Goal: Find specific page/section

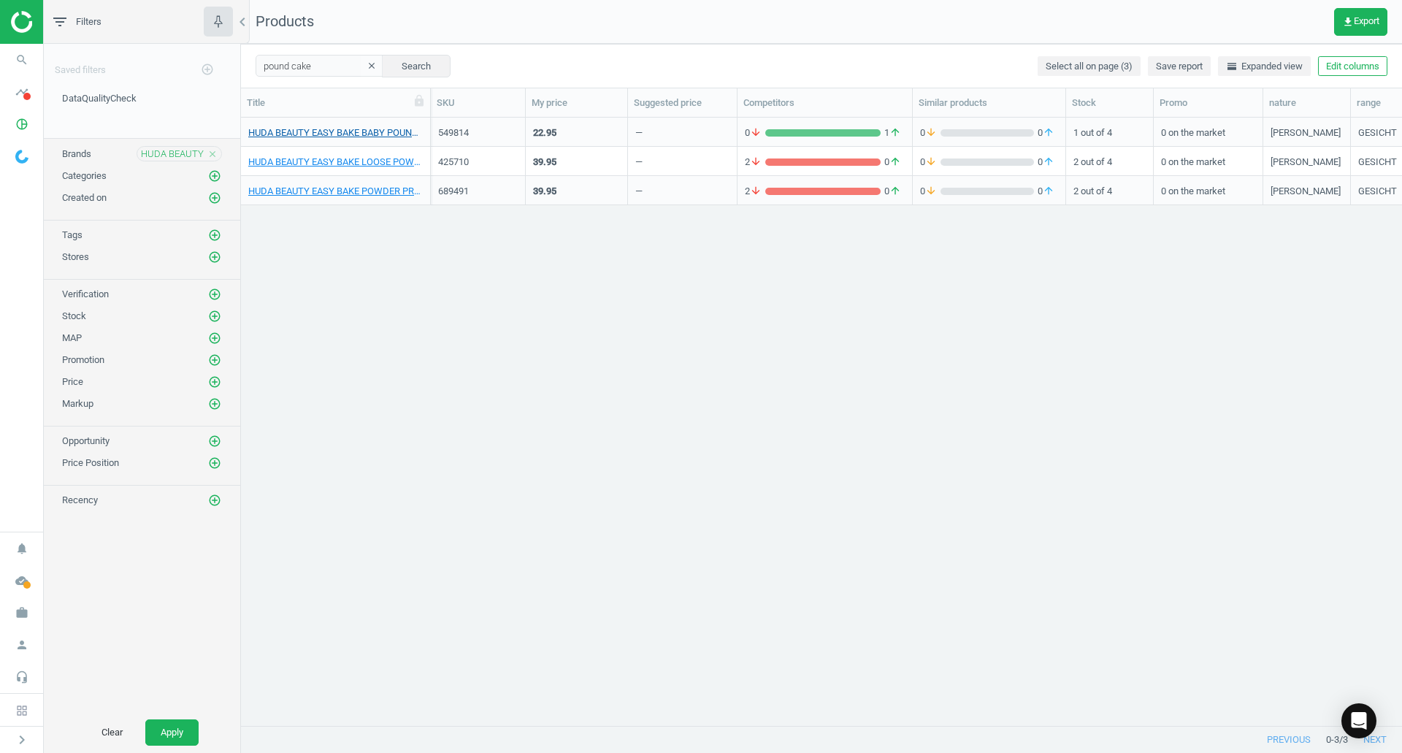
scroll to position [586, 1150]
click at [331, 71] on input "pound cake" at bounding box center [320, 66] width 128 height 22
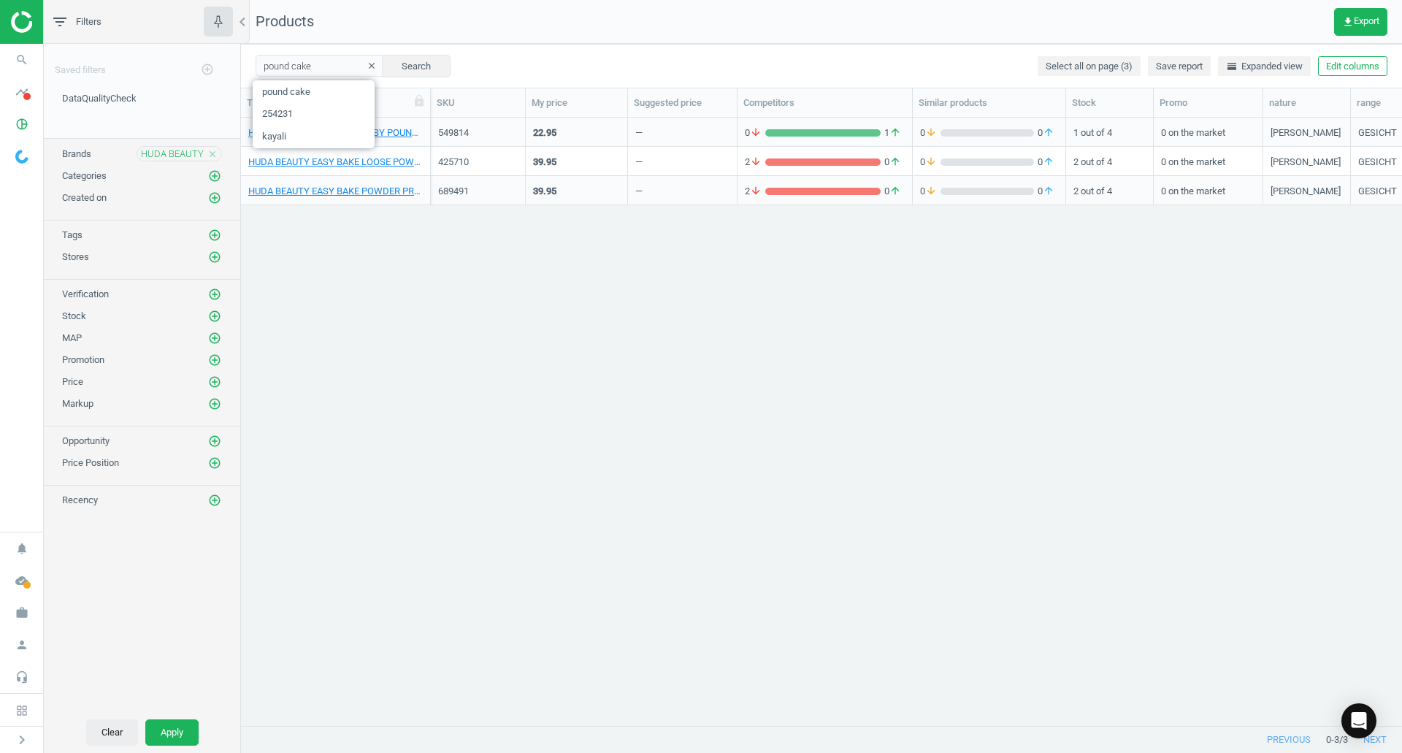
click at [110, 723] on button "Clear" at bounding box center [112, 732] width 52 height 26
click at [367, 62] on icon "clear" at bounding box center [372, 66] width 10 height 10
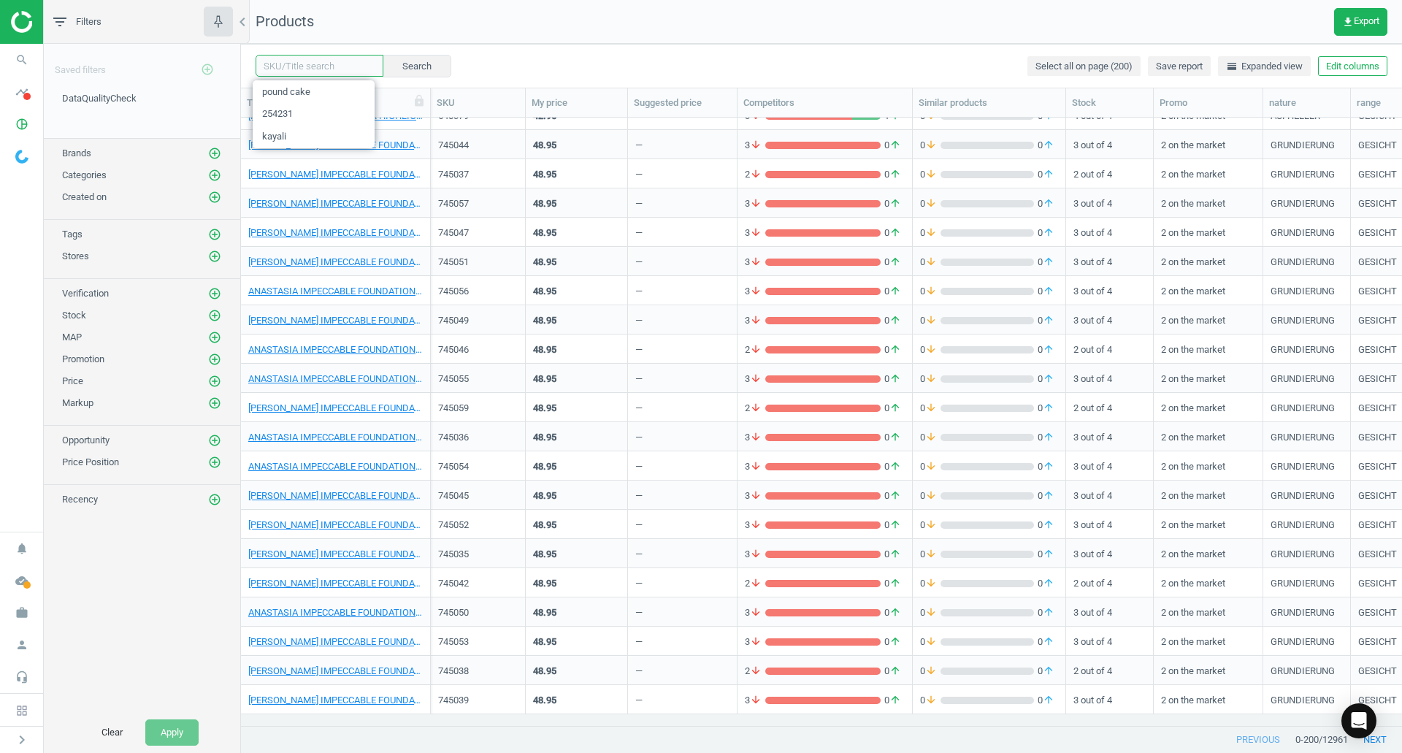
click at [326, 69] on input "text" at bounding box center [320, 66] width 128 height 22
type input "lancome"
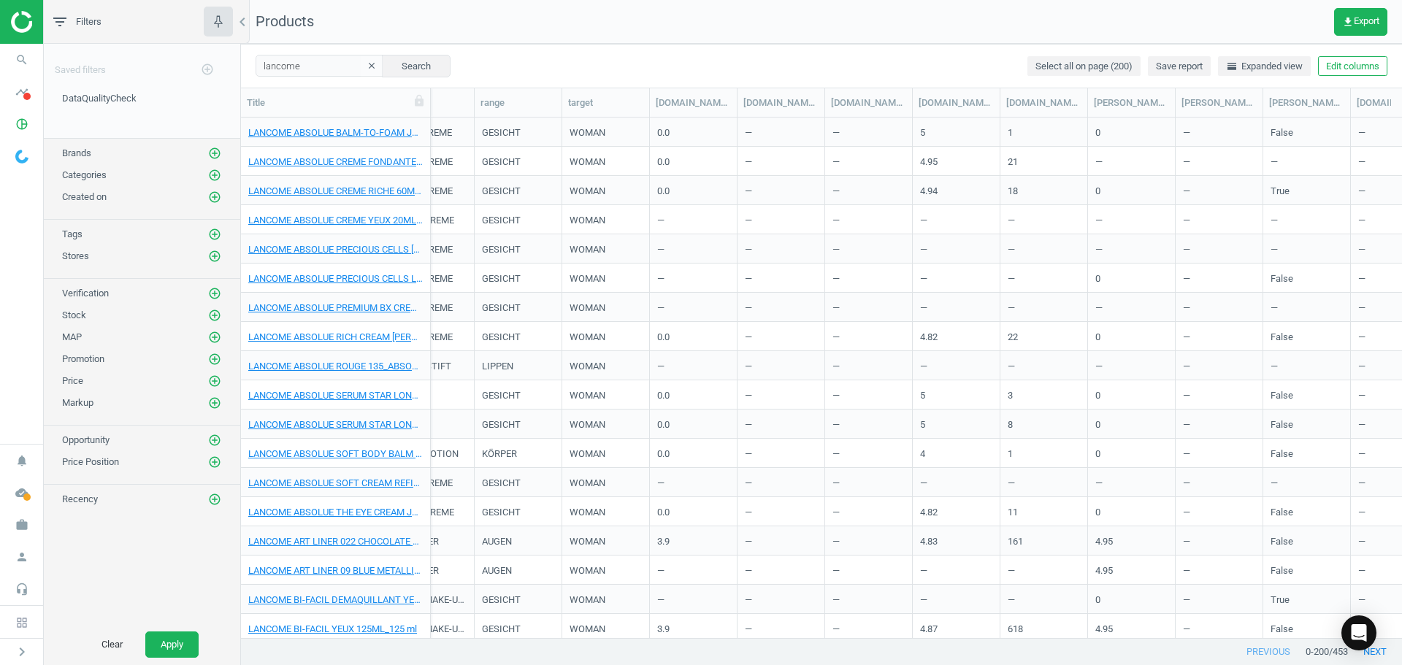
scroll to position [498, 1150]
